Goal: Information Seeking & Learning: Find specific fact

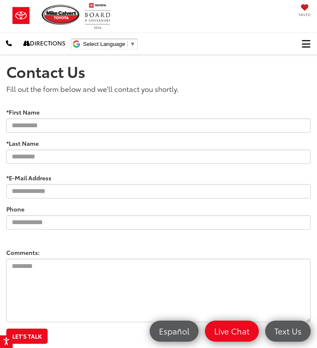
click at [309, 44] on span "Click to show site navigation" at bounding box center [306, 44] width 8 height 0
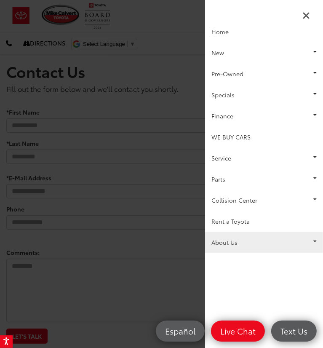
click at [272, 245] on link "About Us" at bounding box center [264, 242] width 118 height 21
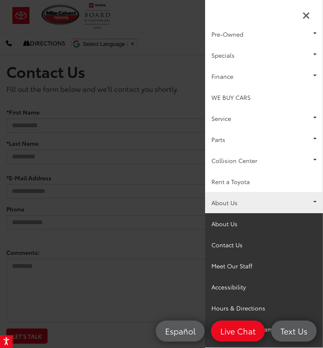
scroll to position [40, 0]
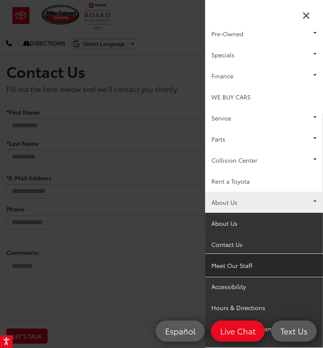
click at [245, 265] on link "Meet Our Staff" at bounding box center [264, 265] width 118 height 21
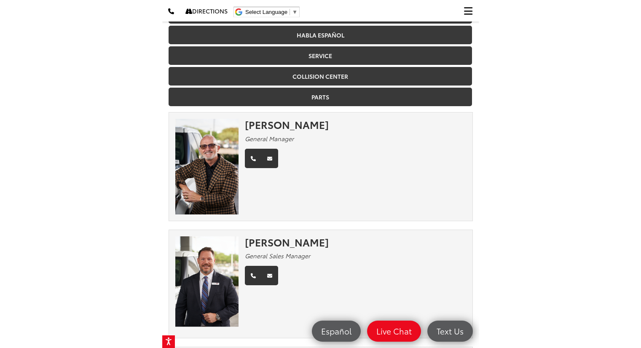
scroll to position [120, 0]
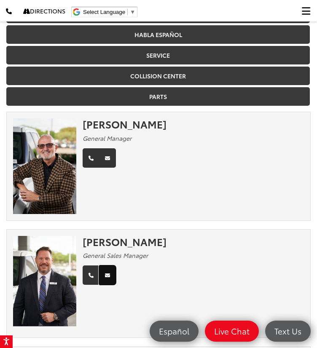
click at [105, 273] on icon "Email" at bounding box center [107, 275] width 5 height 5
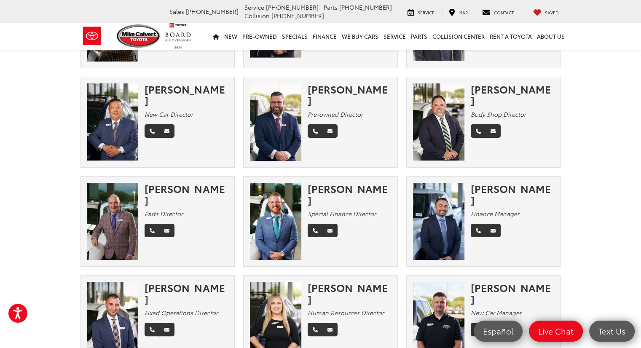
scroll to position [0, 0]
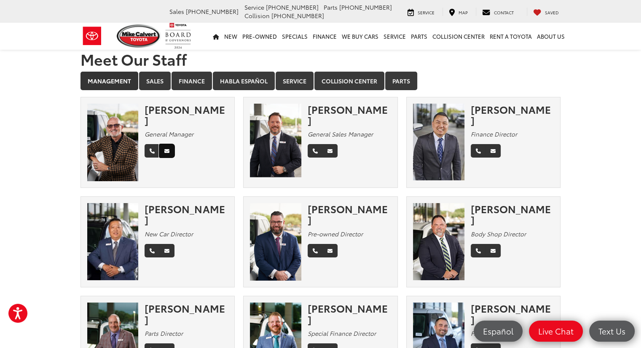
click at [167, 144] on link "Email" at bounding box center [166, 150] width 15 height 13
click at [166, 149] on icon "Email" at bounding box center [166, 151] width 5 height 5
drag, startPoint x: 166, startPoint y: 140, endPoint x: 159, endPoint y: 159, distance: 20.8
click at [159, 159] on div "Mike Gorbet General Manager" at bounding box center [158, 143] width 154 height 78
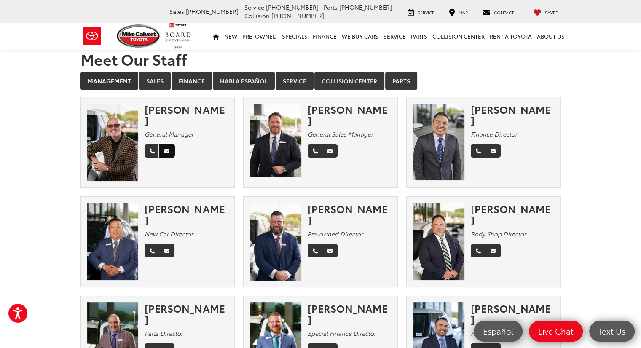
click at [167, 149] on icon "Email" at bounding box center [166, 151] width 5 height 5
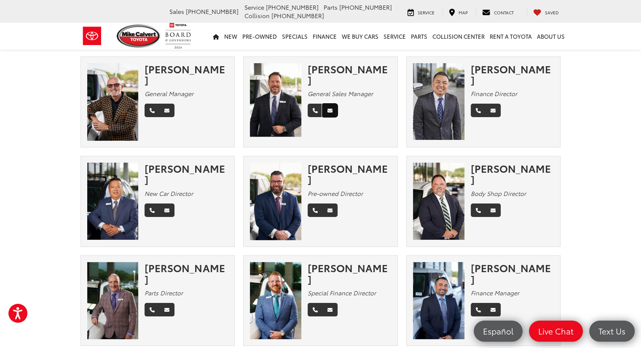
scroll to position [42, 0]
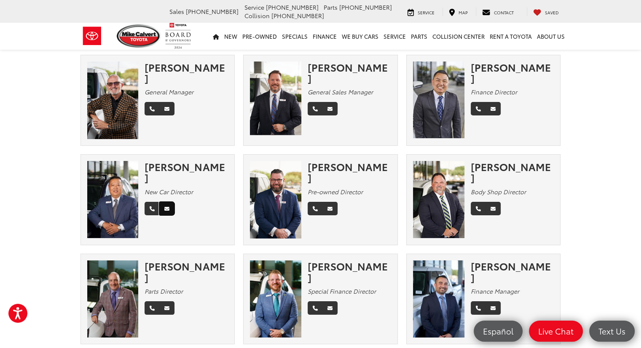
click at [168, 207] on icon "Email" at bounding box center [166, 209] width 5 height 5
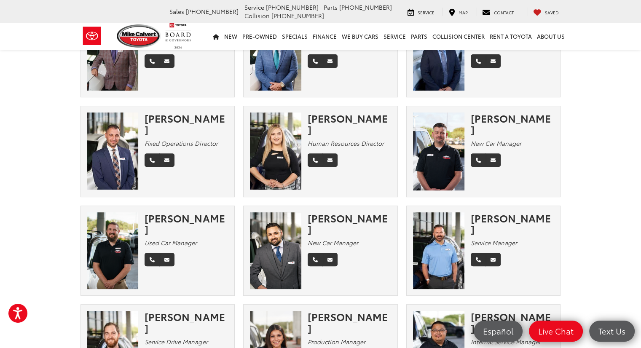
scroll to position [290, 0]
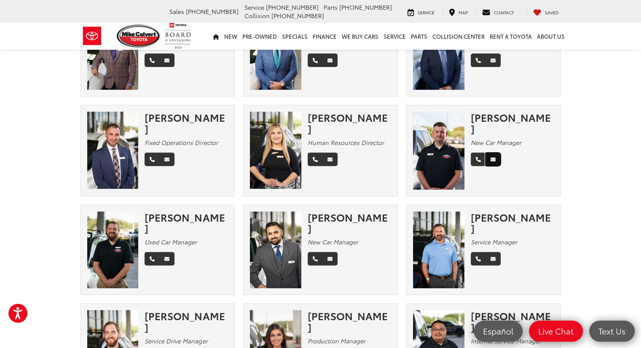
click at [317, 153] on link "Email" at bounding box center [493, 159] width 15 height 13
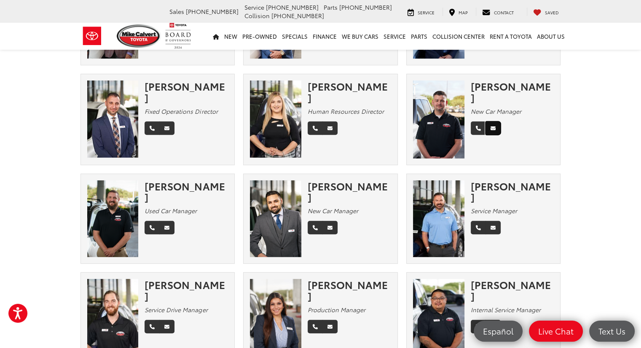
scroll to position [0, 0]
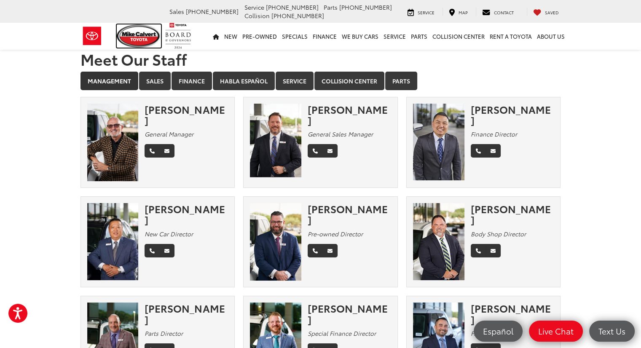
click at [145, 39] on img at bounding box center [139, 35] width 45 height 23
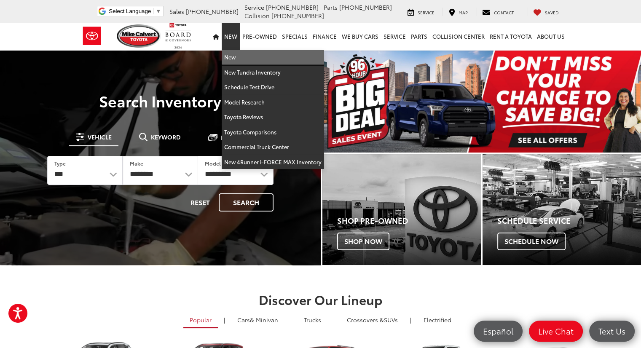
click at [241, 58] on link "New" at bounding box center [273, 57] width 102 height 15
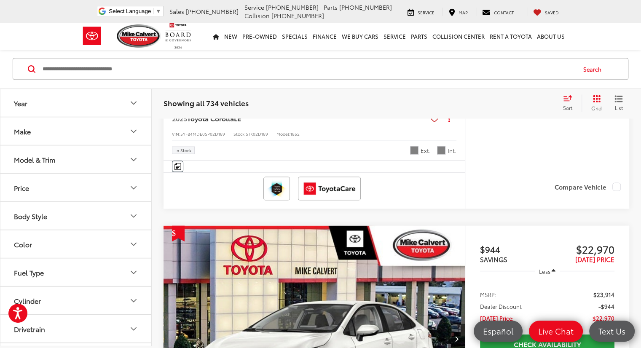
scroll to position [1564, 0]
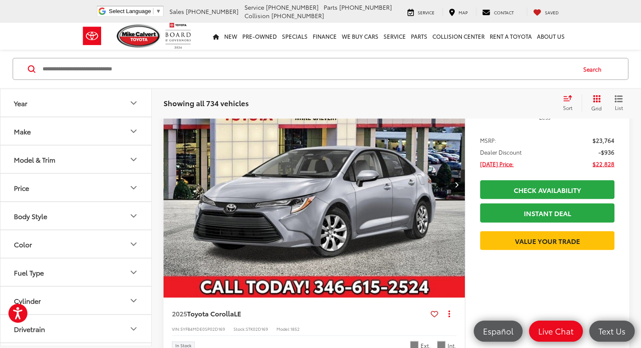
click at [139, 158] on button "Model & Trim" at bounding box center [76, 158] width 152 height 27
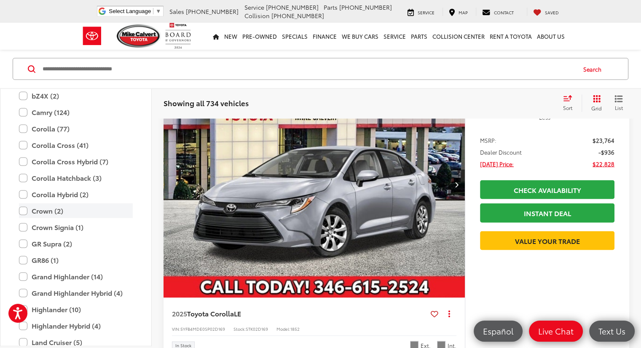
scroll to position [142, 0]
click at [57, 306] on label "Highlander (10)" at bounding box center [76, 308] width 114 height 15
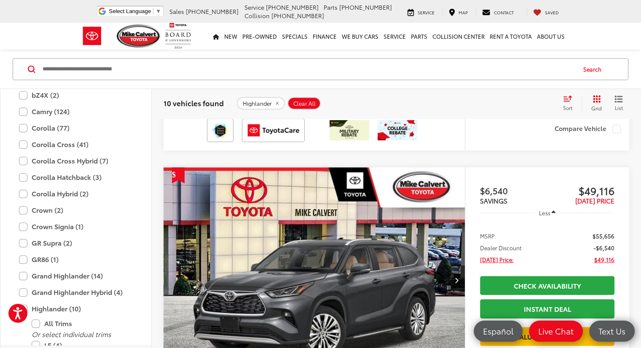
scroll to position [421, 0]
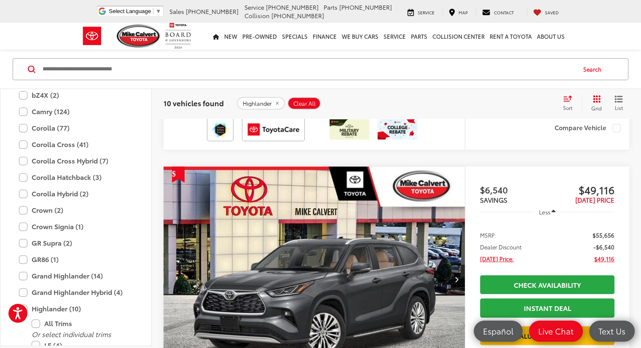
click at [263, 203] on img "2025 Toyota Highlander Platinum 0" at bounding box center [314, 280] width 303 height 227
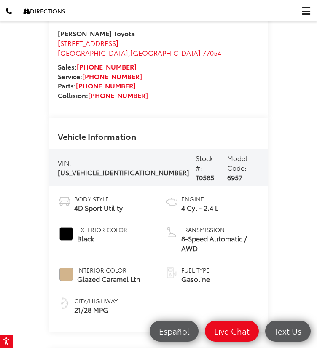
scroll to position [635, 0]
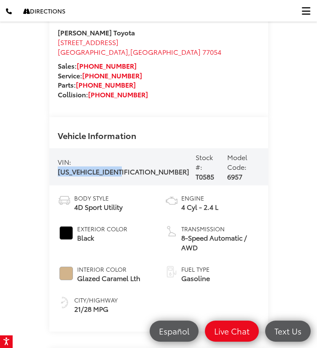
drag, startPoint x: 57, startPoint y: 154, endPoint x: 138, endPoint y: 153, distance: 81.0
click at [138, 157] on div "VIN: [US_VEHICLE_IDENTIFICATION_NUMBER]" at bounding box center [124, 166] width 132 height 19
copy span "[US_VEHICLE_IDENTIFICATION_NUMBER]"
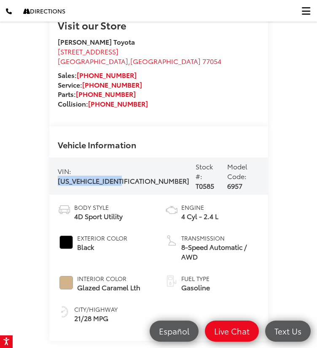
click at [116, 176] on span "[US_VEHICLE_IDENTIFICATION_NUMBER]" at bounding box center [124, 181] width 132 height 10
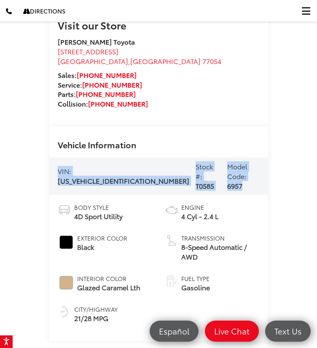
drag, startPoint x: 59, startPoint y: 152, endPoint x: 239, endPoint y: 162, distance: 181.2
click at [239, 162] on div "VIN: [US_VEHICLE_IDENTIFICATION_NUMBER] Stock #: T0585 Model Code: 6957" at bounding box center [158, 176] width 219 height 37
copy div "VIN: [US_VEHICLE_IDENTIFICATION_NUMBER] Stock #: T0585 Model Code: 6957"
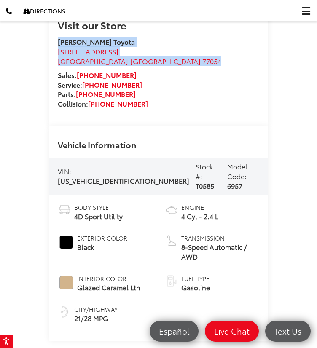
drag, startPoint x: 59, startPoint y: 29, endPoint x: 129, endPoint y: 48, distance: 72.6
click at [129, 48] on ul "[PERSON_NAME] Toyota [STREET_ADDRESS] [GEOGRAPHIC_DATA]" at bounding box center [159, 51] width 202 height 29
copy ul "Mike Calvert Toyota 2333 South Loop West Houston , TX 77054"
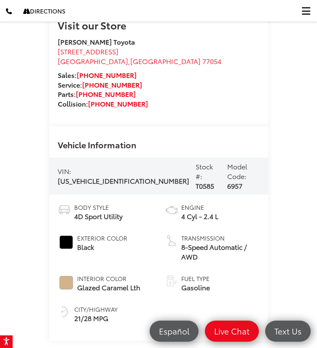
click at [58, 166] on span "VIN:" at bounding box center [64, 171] width 13 height 10
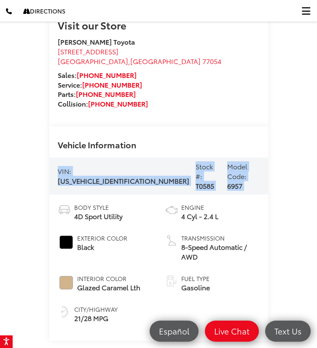
drag, startPoint x: 58, startPoint y: 151, endPoint x: 223, endPoint y: 164, distance: 165.4
click at [223, 164] on div "VIN: 5TDKDRBH5SS592063 Stock #: T0585 Model Code: 6957" at bounding box center [158, 176] width 219 height 37
copy div "VIN: 5TDKDRBH5SS592063 Stock #: T0585 Model Code: 6957"
